Goal: Transaction & Acquisition: Purchase product/service

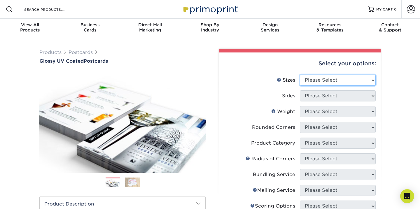
select select "5.00x7.00"
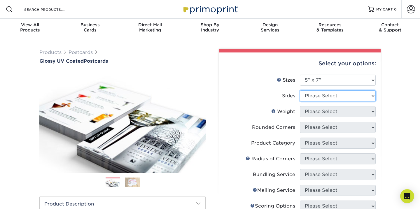
select select "13abbda7-1d64-4f25-8bb2-c179b224825d"
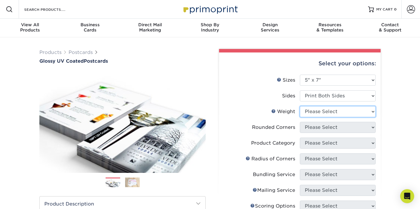
select select "16PT"
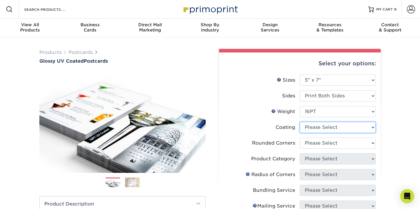
select select "1e8116af-acfc-44b1-83dc-8181aa338834"
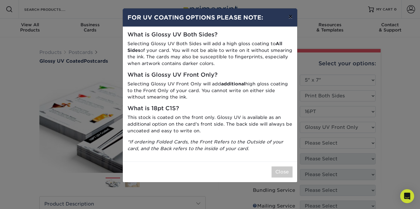
click at [289, 18] on button "×" at bounding box center [290, 16] width 13 height 16
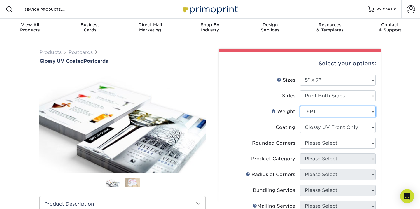
select select "18PTC1S"
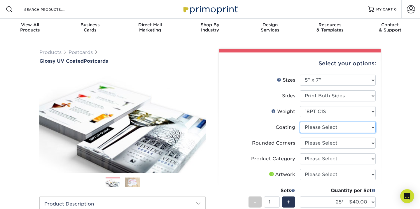
select select "1e8116af-acfc-44b1-83dc-8181aa338834"
select select "-1"
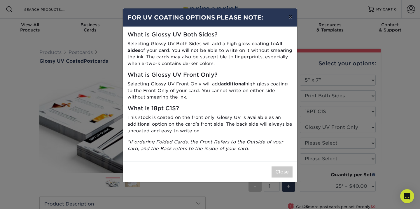
click at [289, 20] on button "×" at bounding box center [290, 16] width 13 height 16
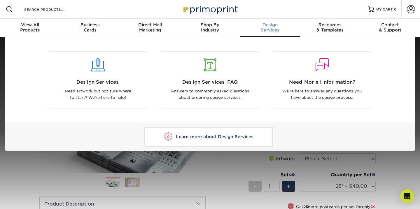
scroll to position [5, 0]
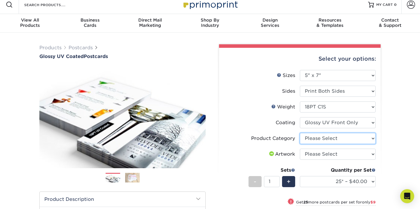
select select "9b7272e0-d6c8-4c3c-8e97-d3a1bcdab858"
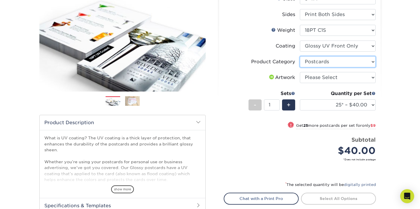
scroll to position [78, 0]
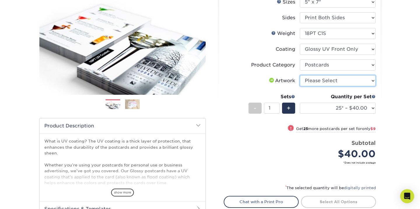
select select "upload"
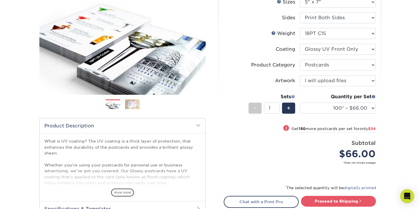
click at [293, 99] on span at bounding box center [293, 97] width 4 height 4
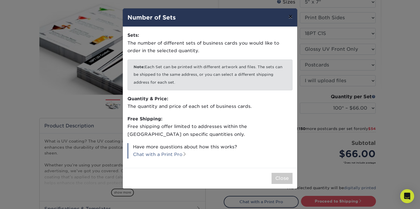
click at [291, 19] on button "×" at bounding box center [290, 16] width 13 height 16
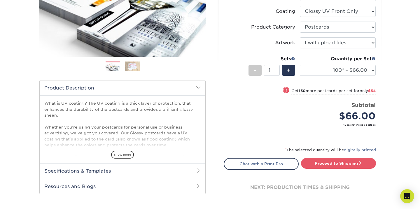
scroll to position [115, 0]
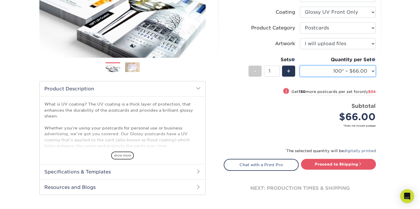
select select "25* – $40.00"
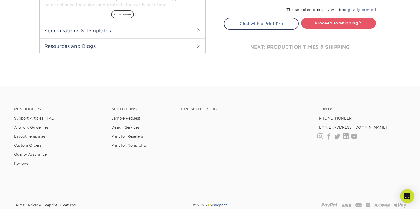
scroll to position [260, 0]
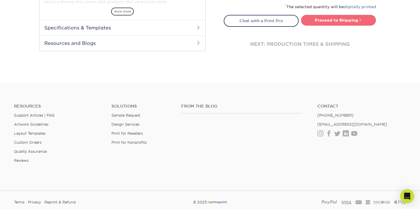
click at [351, 25] on link "Proceed to Shipping" at bounding box center [338, 20] width 75 height 11
type input "Set 1"
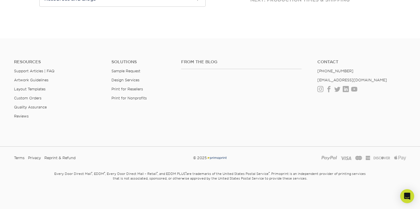
select select "8f12fdf9-8408-4dff-8fc1-ff88d4aa69cf"
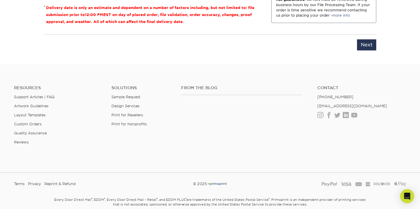
scroll to position [460, 0]
click at [372, 50] on input "Next" at bounding box center [366, 44] width 19 height 11
type input "Next"
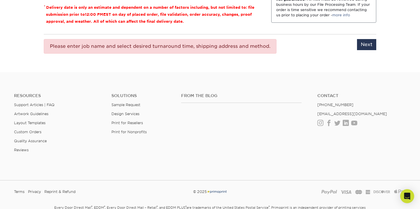
click at [348, 58] on div "Please enter job name and select desired turnaround time. Please enter job name…" at bounding box center [210, 46] width 333 height 24
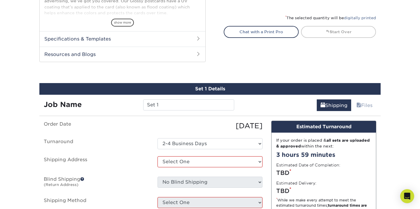
scroll to position [245, 0]
